Goal: Check status: Check status

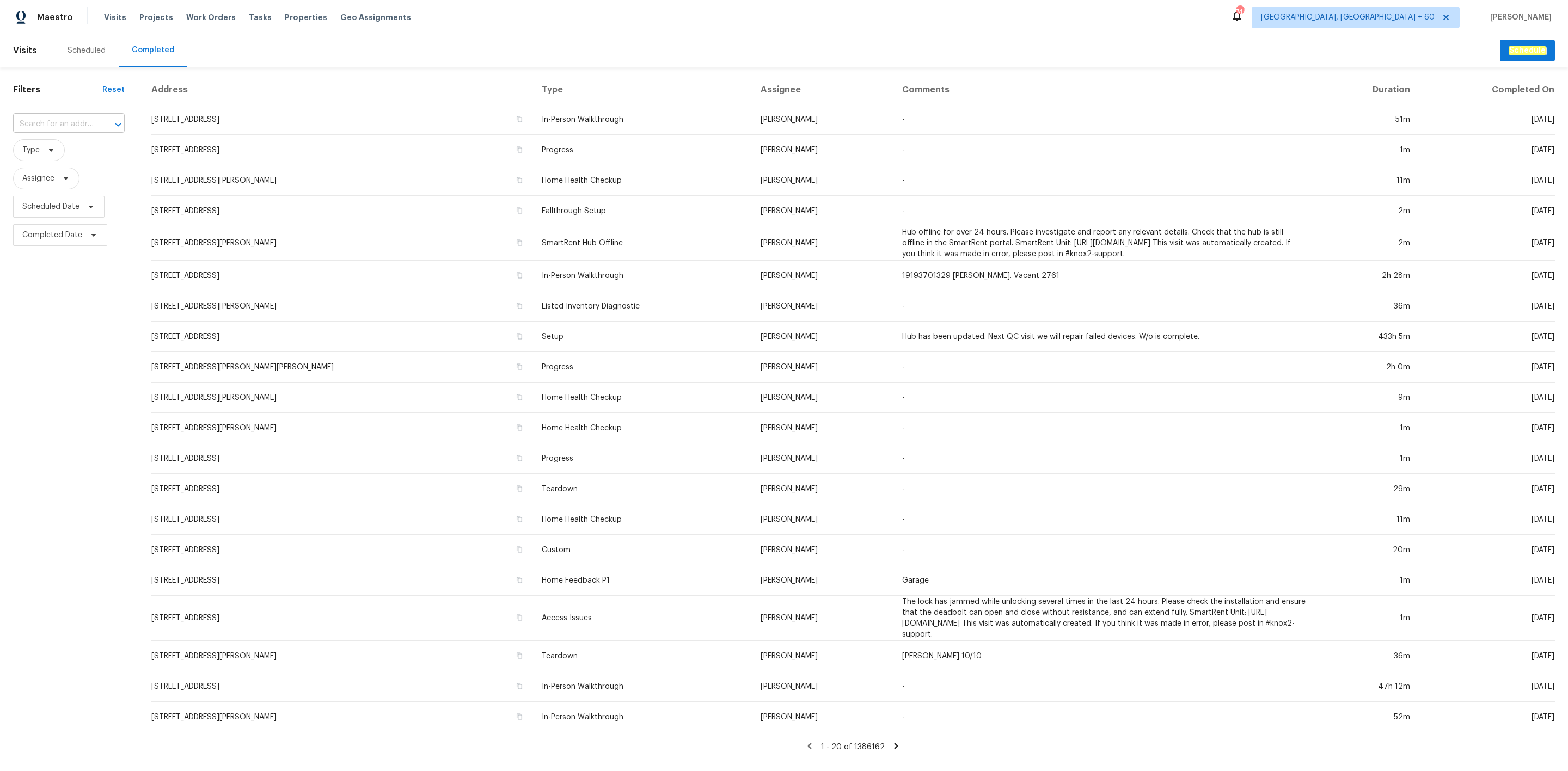
click at [96, 117] on div at bounding box center [110, 124] width 29 height 15
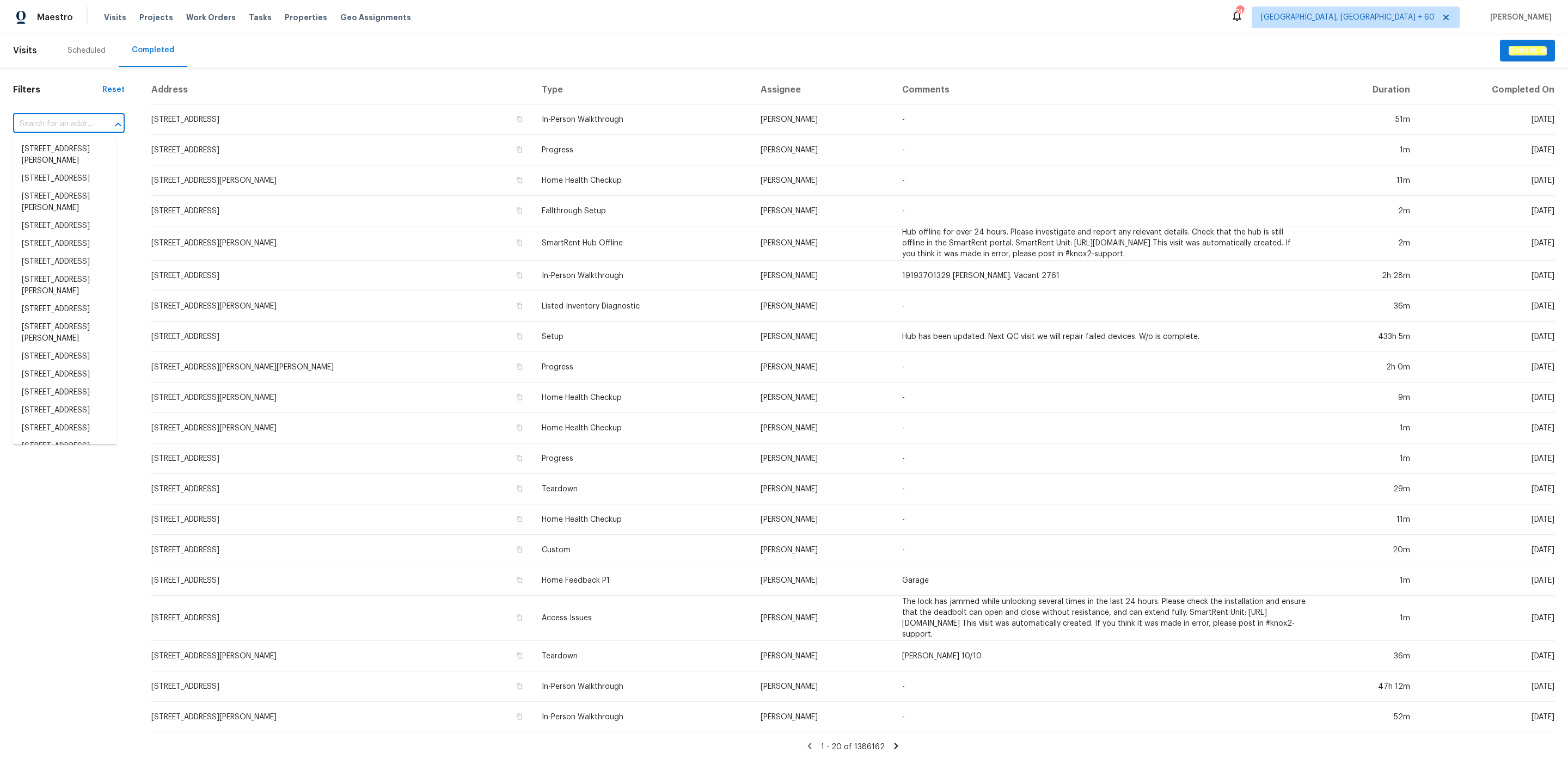
paste input "[STREET_ADDRESS]"
type input "[STREET_ADDRESS]"
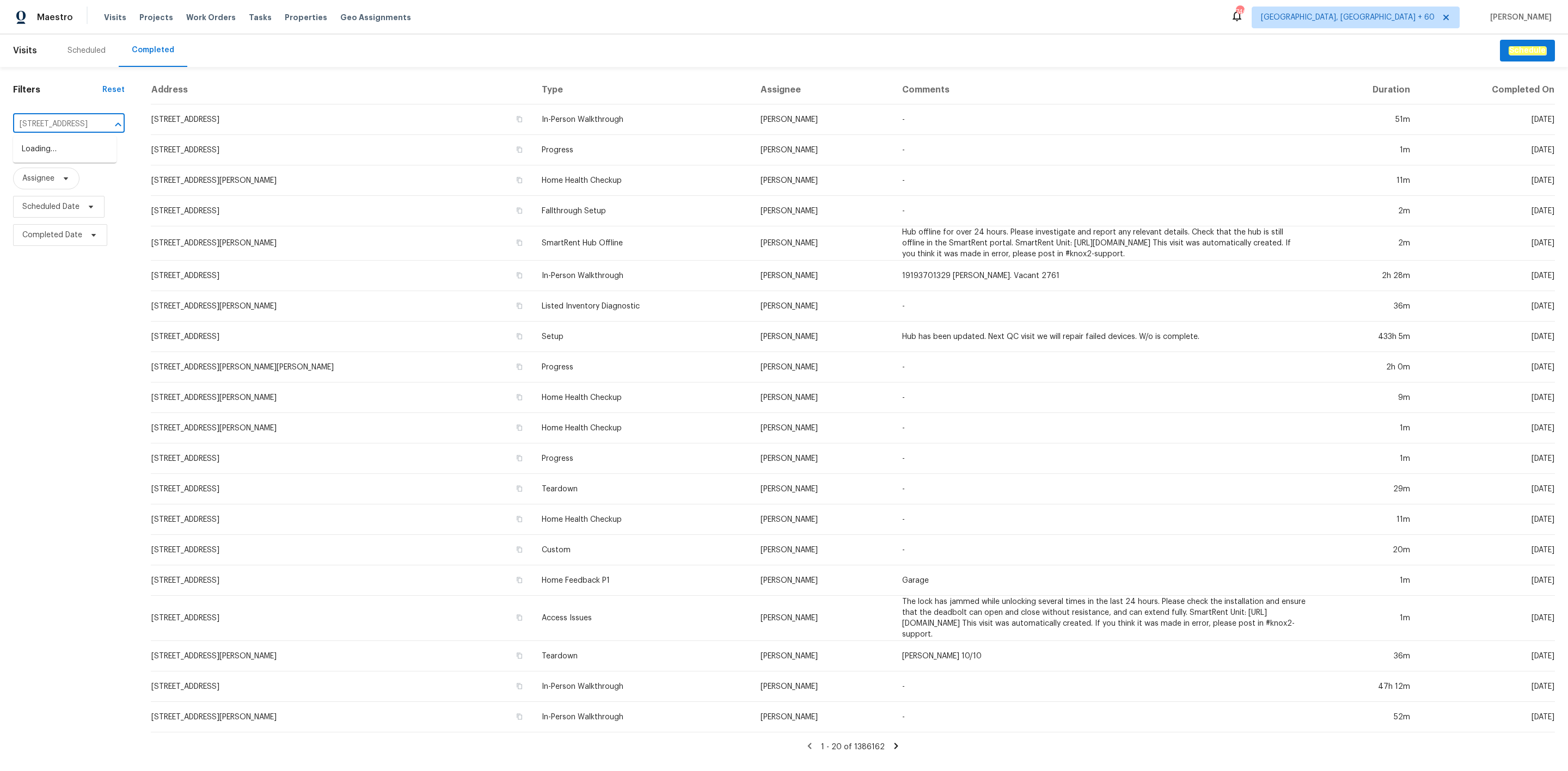
scroll to position [0, 72]
click at [82, 154] on li "[STREET_ADDRESS]" at bounding box center [65, 150] width 103 height 18
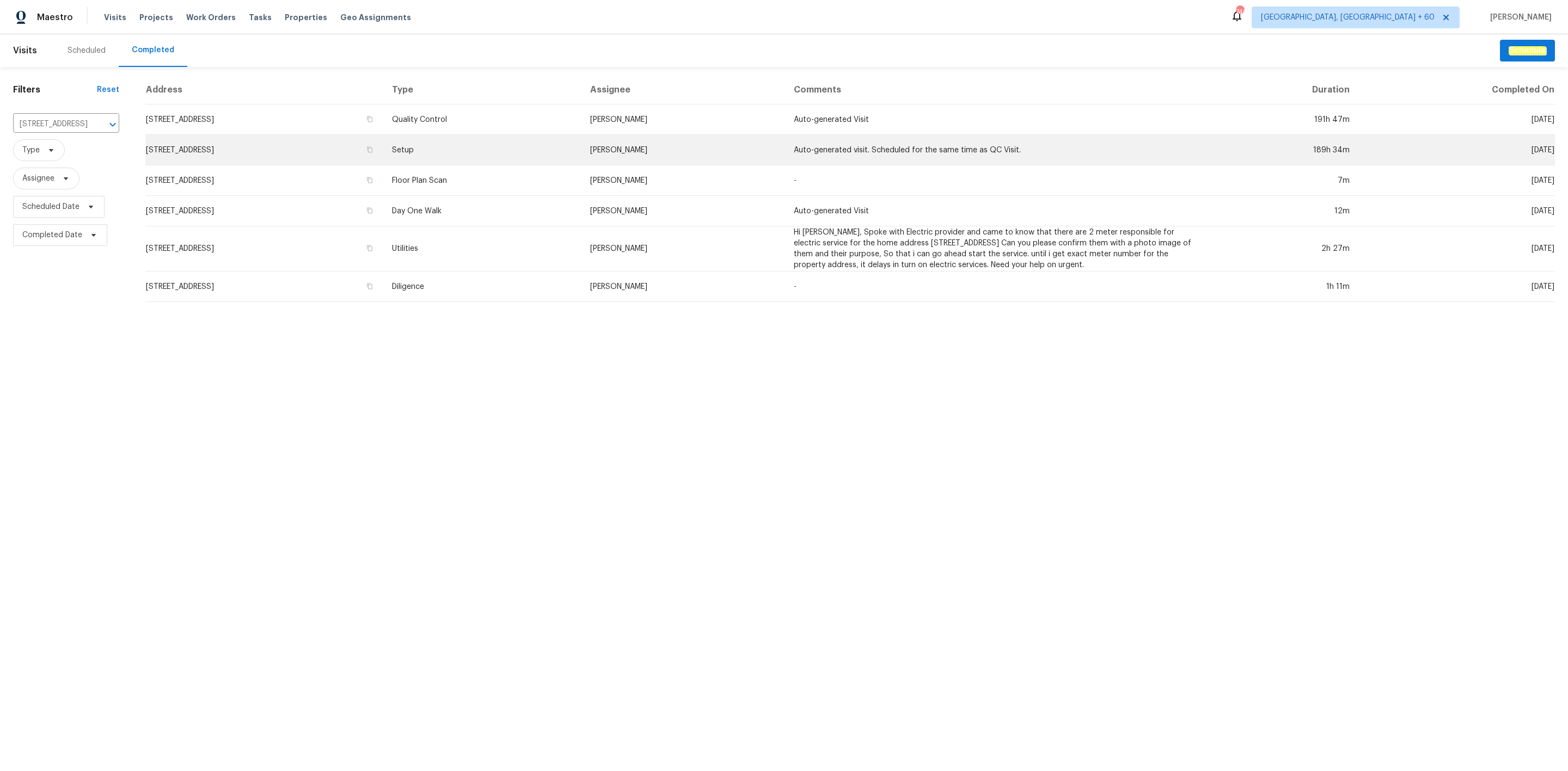
click at [356, 164] on td "[STREET_ADDRESS]" at bounding box center [264, 150] width 238 height 30
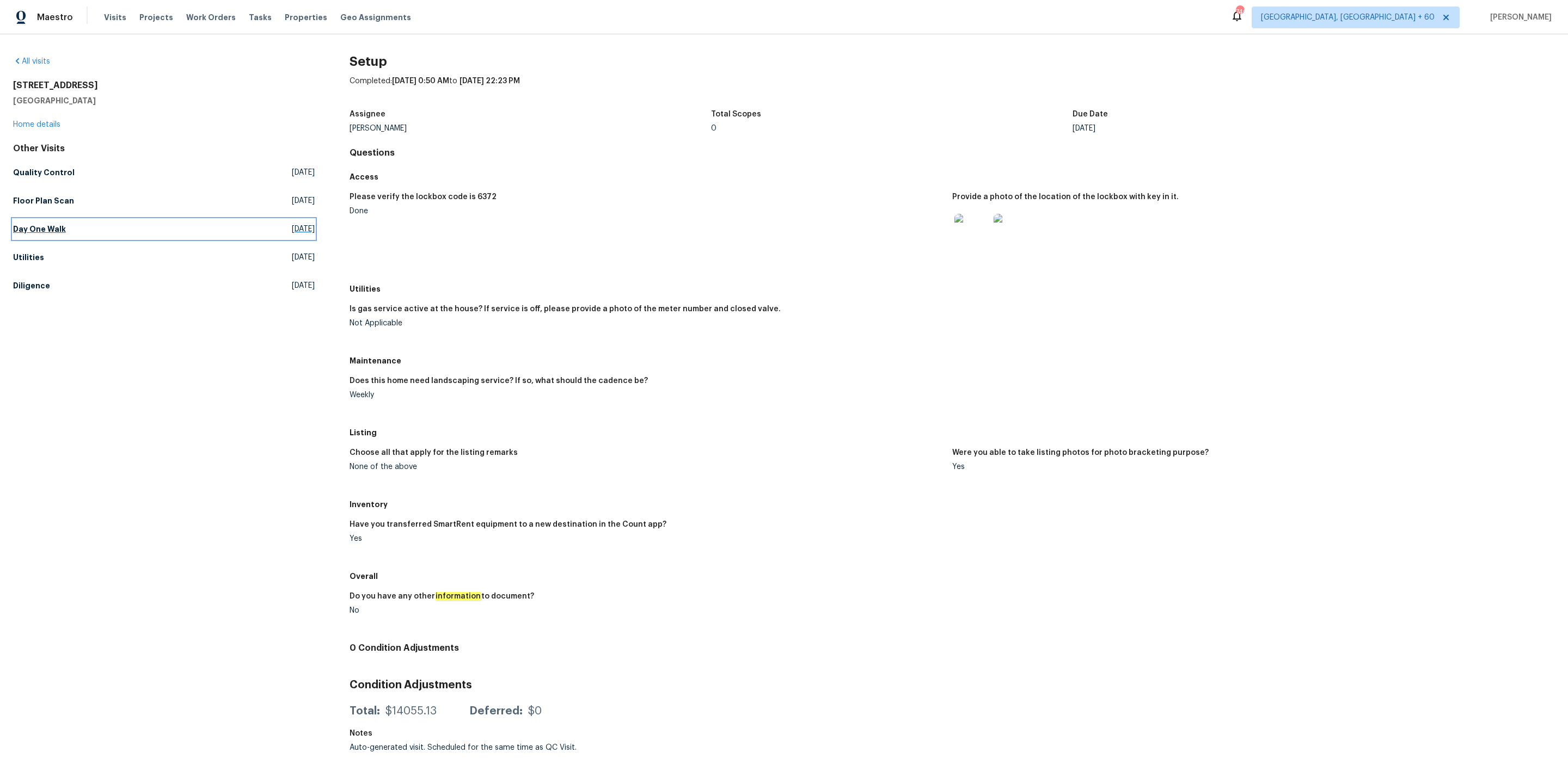
click at [131, 229] on link "Day One Walk [DATE]" at bounding box center [164, 229] width 302 height 19
